Goal: Task Accomplishment & Management: Complete application form

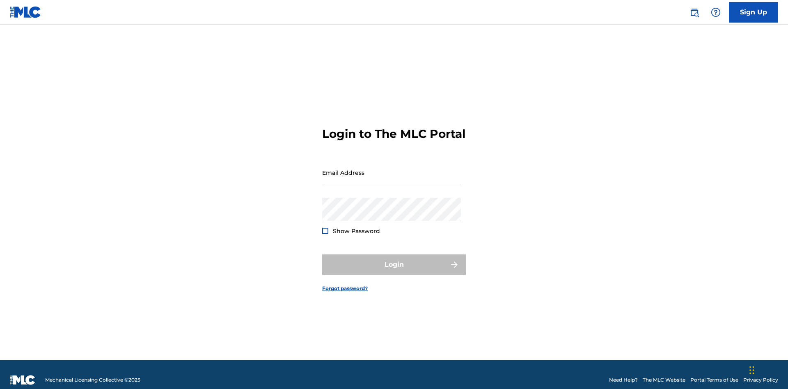
scroll to position [11, 0]
click at [392, 169] on input "Email Address" at bounding box center [391, 172] width 139 height 23
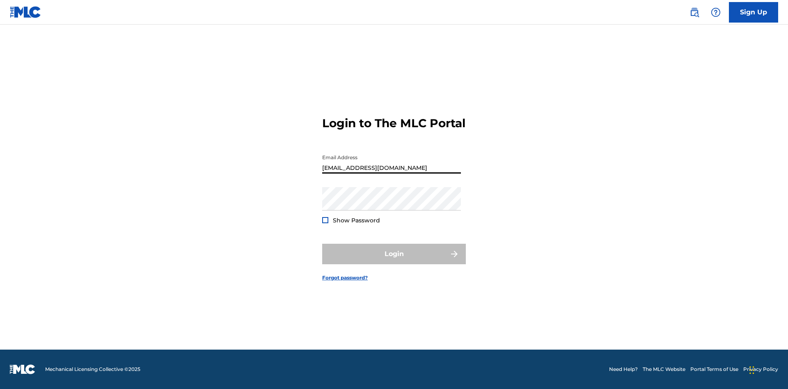
type input "[EMAIL_ADDRESS][DOMAIN_NAME]"
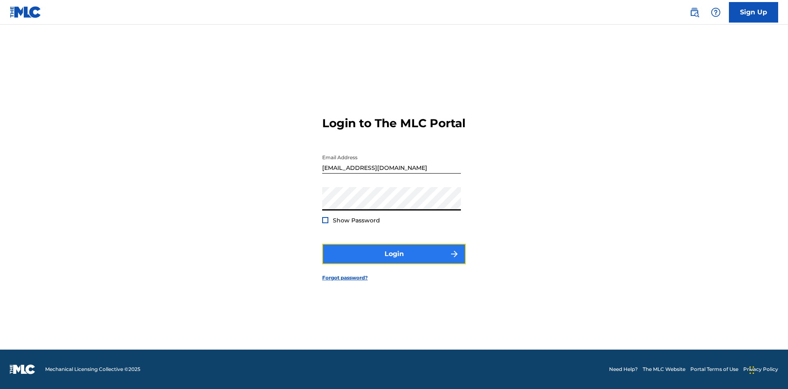
click at [394, 261] on button "Login" at bounding box center [394, 254] width 144 height 21
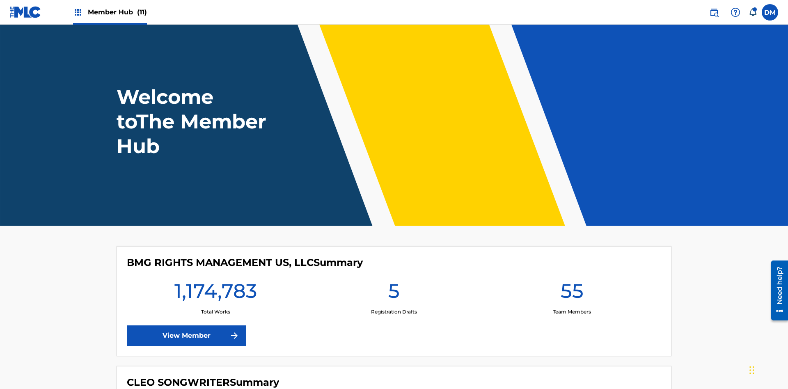
scroll to position [35, 0]
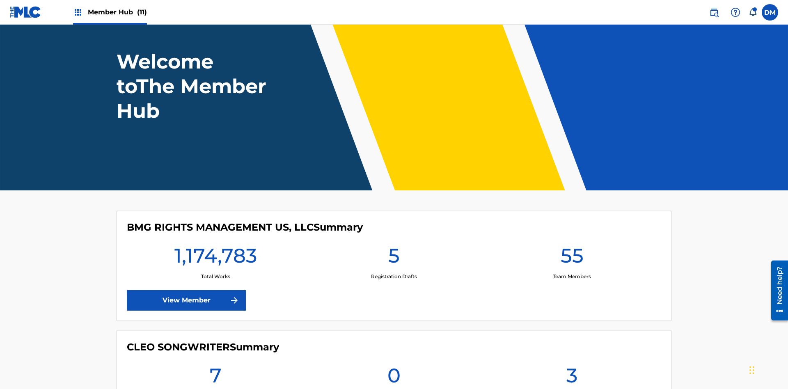
click at [117, 12] on span "Member Hub (11)" at bounding box center [117, 11] width 59 height 9
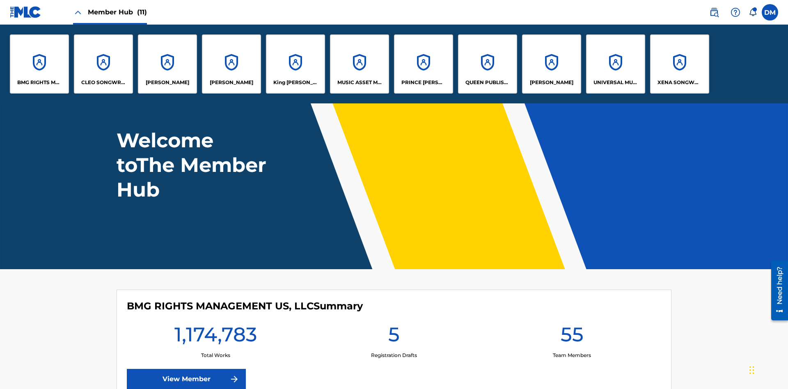
scroll to position [0, 0]
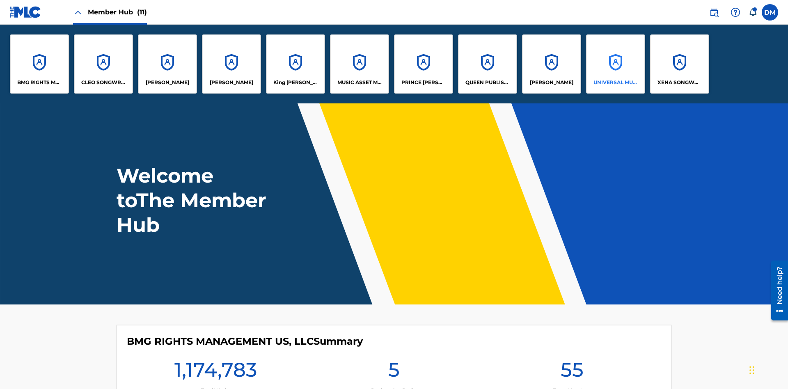
click at [615, 83] on p "UNIVERSAL MUSIC PUB GROUP" at bounding box center [616, 82] width 45 height 7
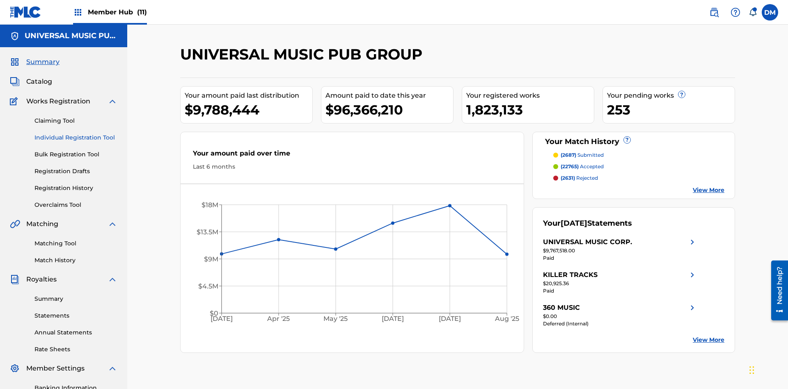
click at [76, 133] on link "Individual Registration Tool" at bounding box center [75, 137] width 83 height 9
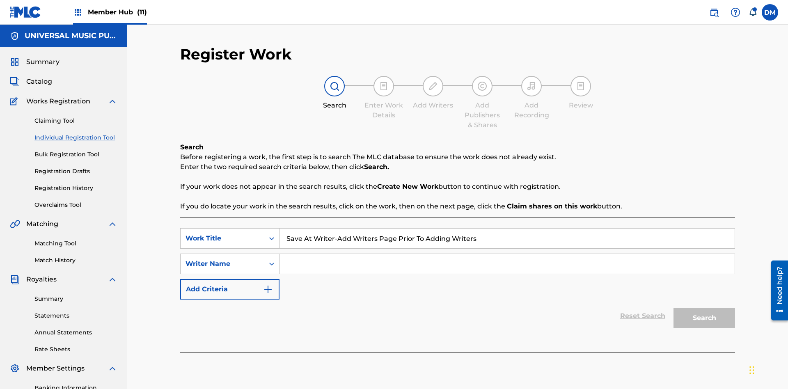
type input "Save At Writer-Add Writers Page Prior To Adding Writers"
click at [507, 254] on input "Search Form" at bounding box center [507, 264] width 455 height 20
type input "QWERTYUIOP"
click at [705, 308] on button "Search" at bounding box center [705, 318] width 62 height 21
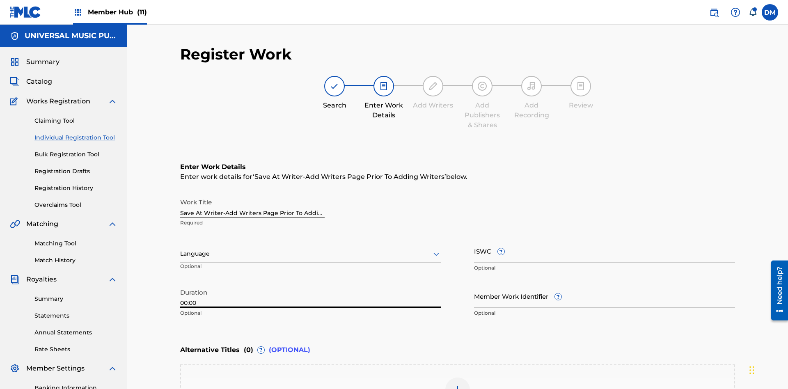
type input "00:00"
click at [436, 249] on icon at bounding box center [436, 254] width 10 height 10
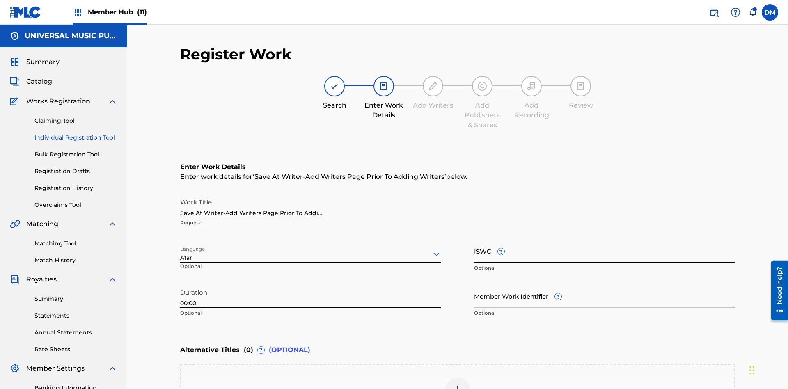
click at [605, 285] on input "Member Work Identifier ?" at bounding box center [604, 296] width 261 height 23
click at [605, 239] on input "ISWC ?" at bounding box center [604, 250] width 261 height 23
click at [458, 385] on img at bounding box center [458, 390] width 10 height 10
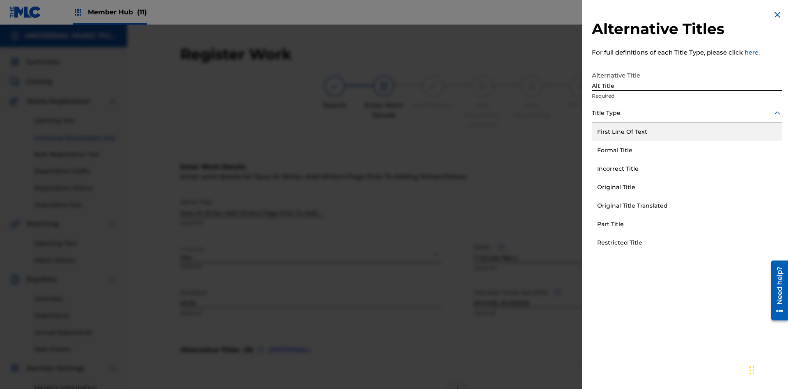
click at [687, 187] on div "Original Title" at bounding box center [687, 187] width 190 height 18
click at [687, 150] on div at bounding box center [687, 150] width 190 height 10
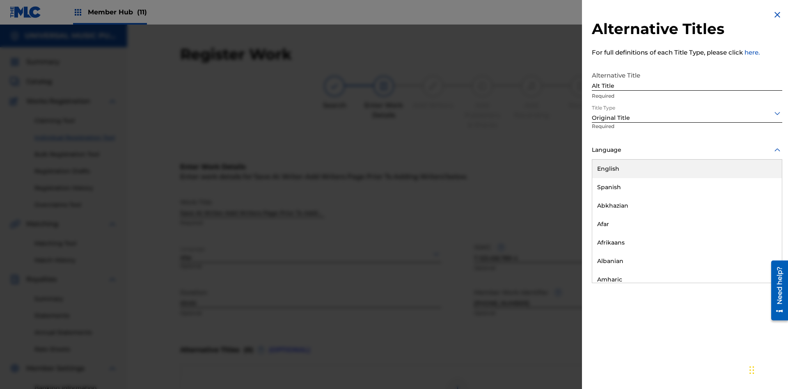
click at [758, 198] on button "Add Title" at bounding box center [757, 198] width 49 height 21
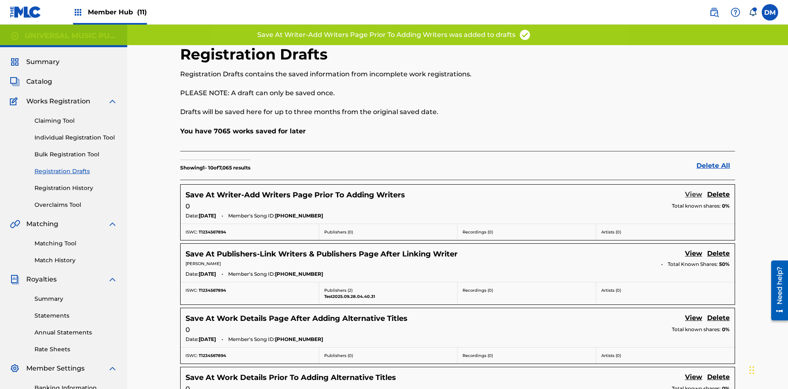
click at [694, 190] on link "View" at bounding box center [693, 195] width 17 height 11
